Goal: Task Accomplishment & Management: Manage account settings

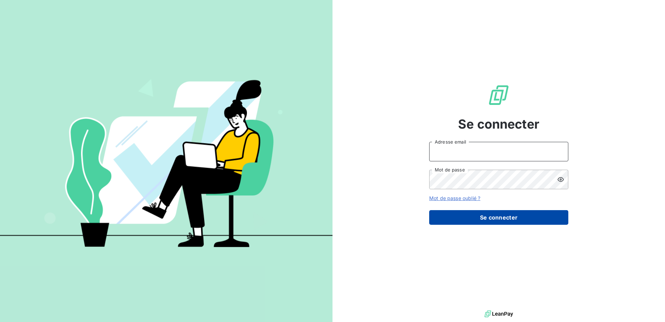
type input "NATCHEYAN"
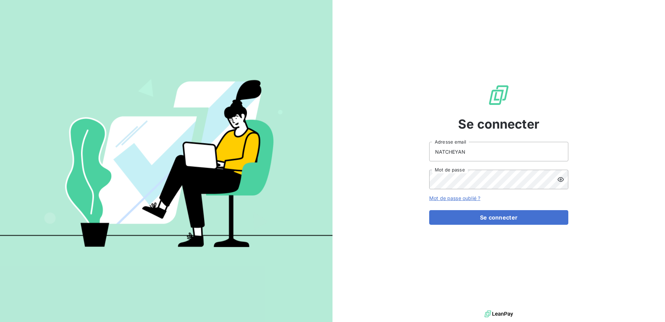
click at [500, 218] on button "Se connecter" at bounding box center [498, 217] width 139 height 15
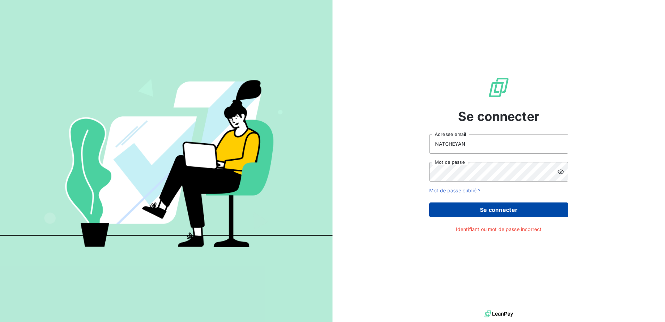
click at [501, 207] on button "Se connecter" at bounding box center [498, 209] width 139 height 15
